Goal: Information Seeking & Learning: Learn about a topic

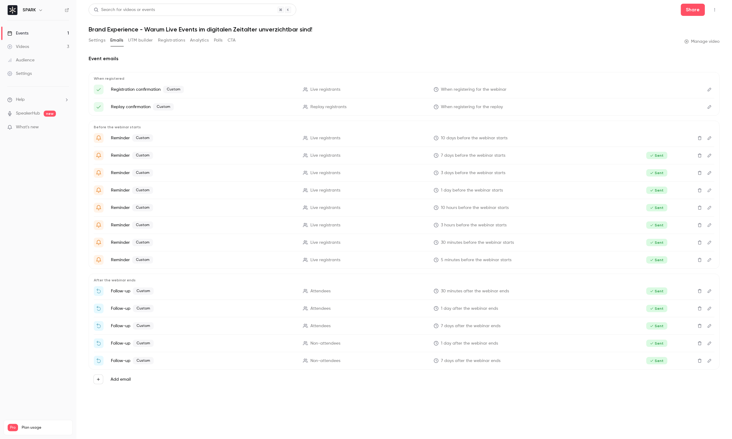
click at [42, 130] on p "What's new" at bounding box center [33, 127] width 52 height 6
click at [444, 31] on div at bounding box center [366, 219] width 732 height 439
click at [35, 33] on link "Events 1" at bounding box center [38, 33] width 76 height 13
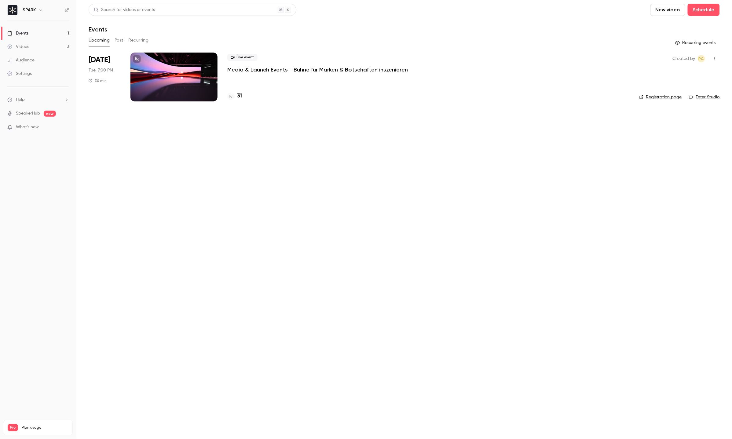
click at [159, 69] on div at bounding box center [173, 77] width 87 height 49
